Goal: Task Accomplishment & Management: Manage account settings

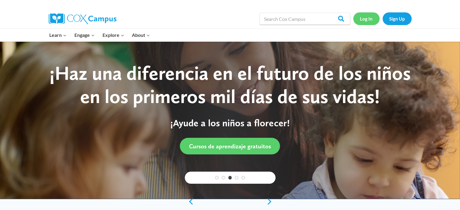
click at [361, 18] on link "Log In" at bounding box center [366, 18] width 26 height 12
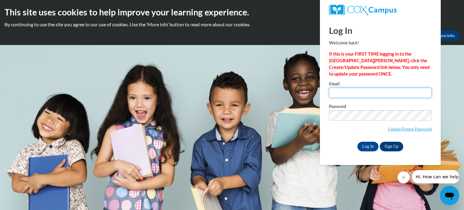
click at [358, 91] on input "Email" at bounding box center [380, 93] width 103 height 10
type input "afisher@atlantaspeechschool.org"
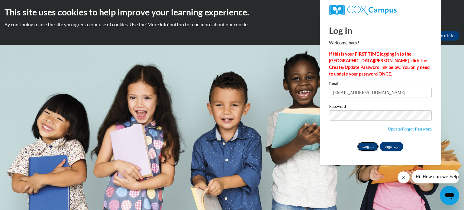
click at [370, 148] on input "Log In" at bounding box center [367, 147] width 21 height 10
